Goal: Information Seeking & Learning: Learn about a topic

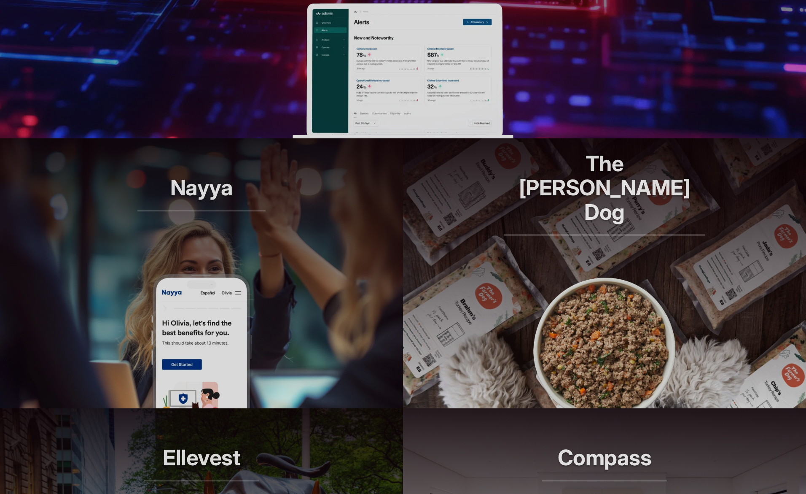
scroll to position [530, 0]
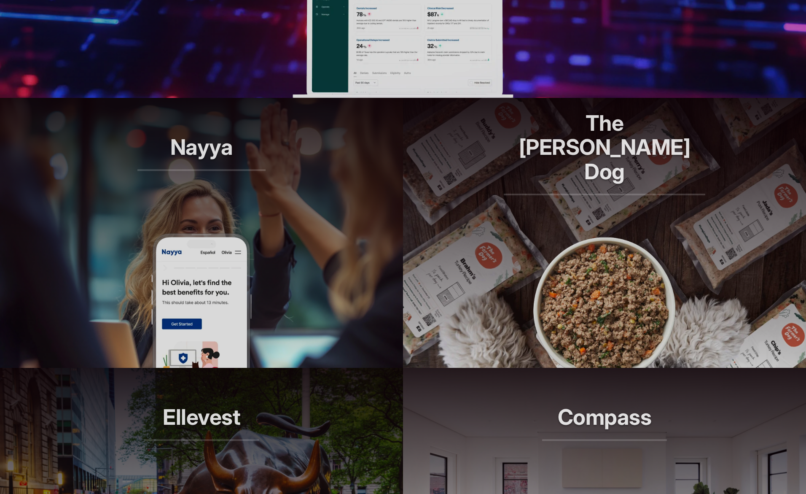
click at [305, 85] on img at bounding box center [403, 30] width 221 height 135
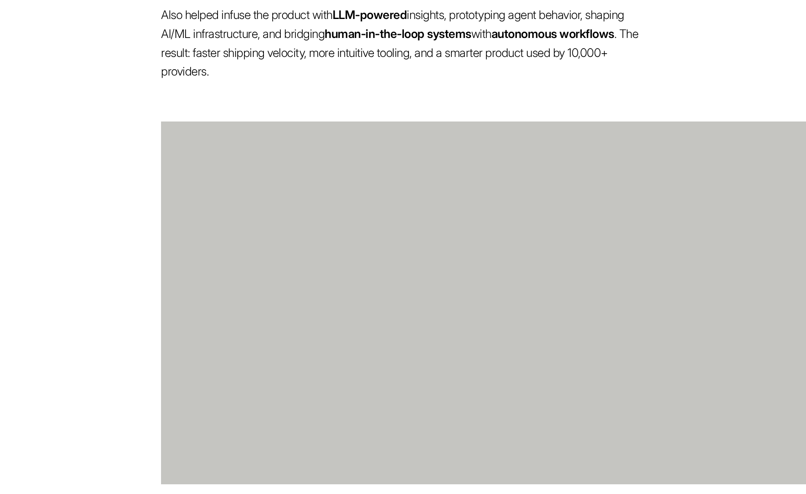
scroll to position [1033, 0]
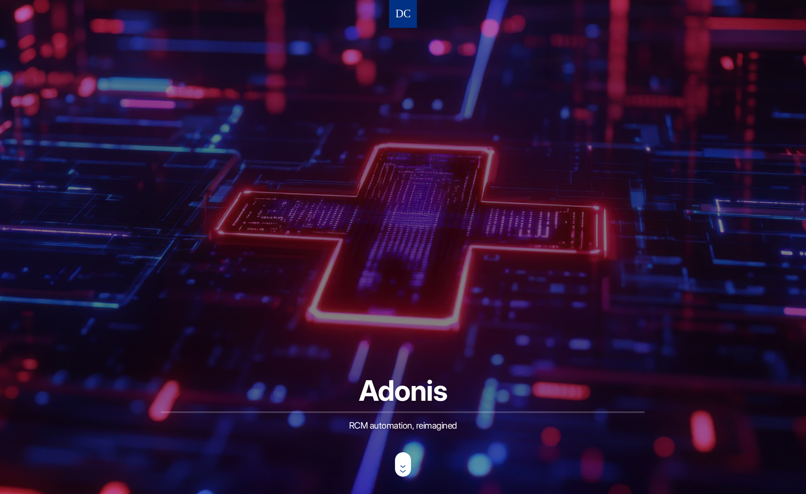
click at [412, 22] on nav at bounding box center [403, 14] width 28 height 28
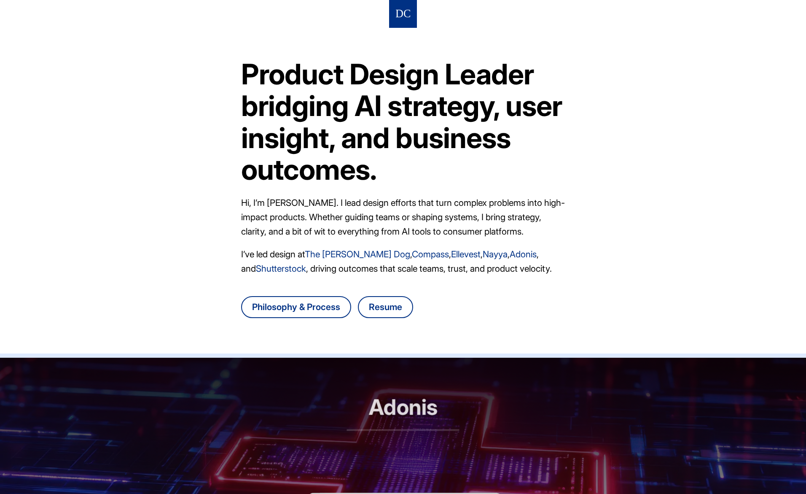
click at [408, 19] on img at bounding box center [403, 14] width 14 height 16
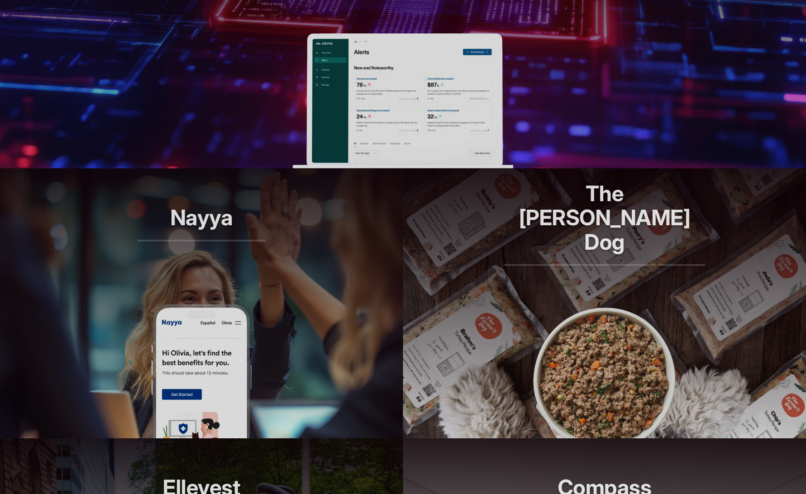
scroll to position [459, 0]
click at [261, 183] on header "Nayya Smarter decisions, better benefits" at bounding box center [201, 235] width 403 height 135
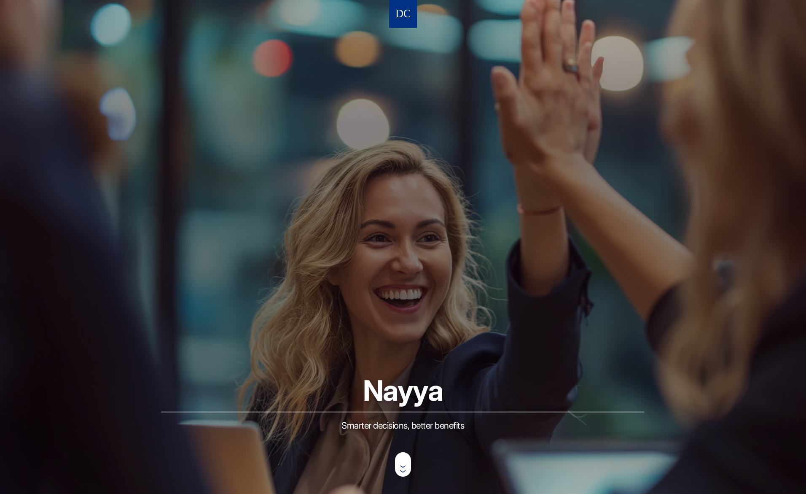
click at [409, 14] on img at bounding box center [403, 14] width 14 height 16
